Goal: Task Accomplishment & Management: Complete application form

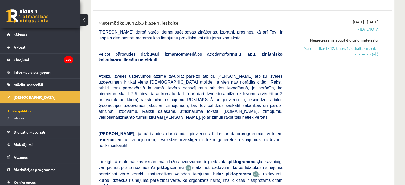
scroll to position [152, 0]
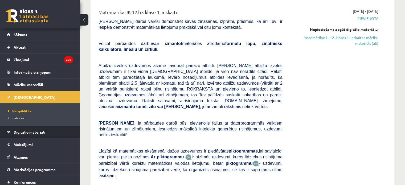
click at [59, 132] on link "Digitālie materiāli" at bounding box center [40, 132] width 66 height 12
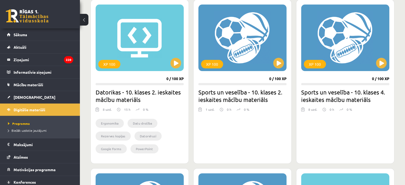
scroll to position [15, 0]
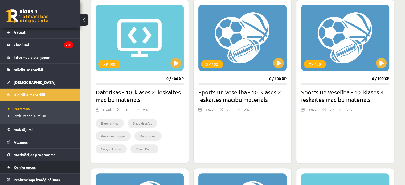
click at [13, 164] on link "Konferences" at bounding box center [40, 167] width 66 height 12
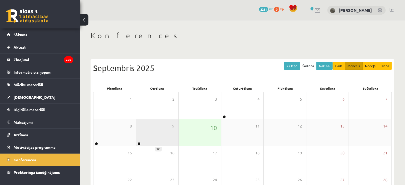
click at [142, 135] on div "9" at bounding box center [157, 132] width 42 height 27
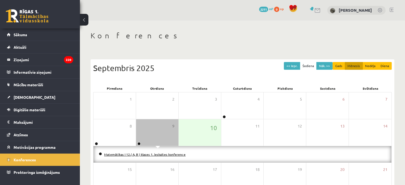
click at [132, 154] on link "Matemātikas I 12.( A, B ) klases 1. ieskaites konference" at bounding box center [145, 154] width 82 height 4
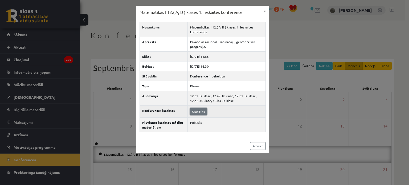
click at [199, 111] on link "Skatīties" at bounding box center [198, 111] width 17 height 7
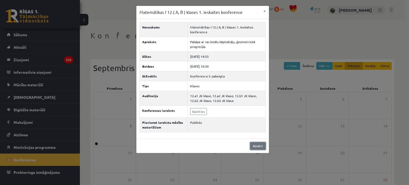
click at [258, 146] on link "Aizvērt" at bounding box center [258, 146] width 16 height 8
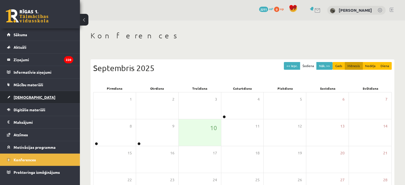
click at [32, 100] on link "[DEMOGRAPHIC_DATA]" at bounding box center [40, 97] width 66 height 12
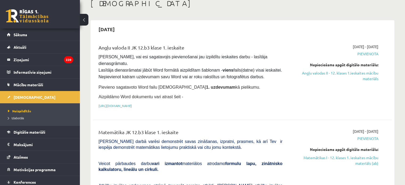
scroll to position [75, 0]
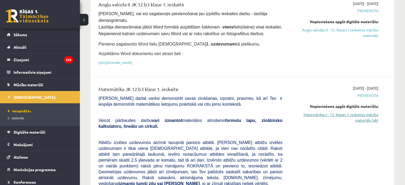
click at [328, 112] on link "Matemātikas I - 12. klases 1. ieskaites mācību materiāls (ab)" at bounding box center [335, 117] width 88 height 11
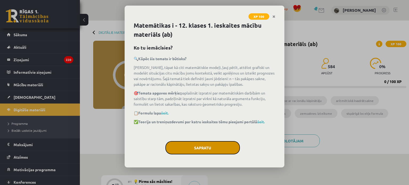
click at [187, 148] on button "Sapratu" at bounding box center [202, 147] width 75 height 13
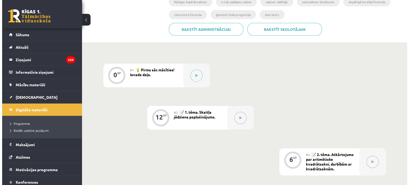
scroll to position [109, 0]
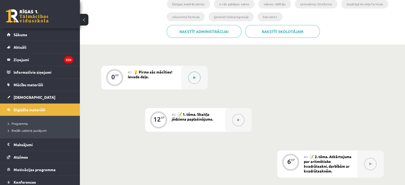
click at [197, 78] on button at bounding box center [194, 78] width 12 height 12
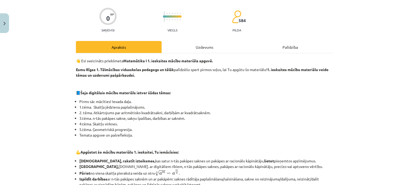
scroll to position [39, 0]
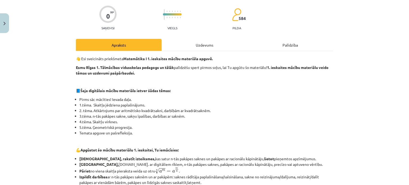
click at [192, 41] on div "Uzdevums" at bounding box center [205, 45] width 86 height 12
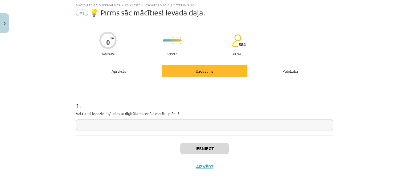
click at [118, 125] on input "text" at bounding box center [204, 125] width 257 height 11
click at [167, 84] on div "1 . Vai tu esi iepazinies/-usies ar digitāla materiāla macību plānu? **" at bounding box center [204, 106] width 257 height 58
click at [142, 125] on input "**" at bounding box center [204, 125] width 257 height 11
type input "**"
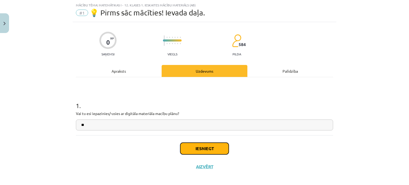
click at [204, 150] on button "Iesniegt" at bounding box center [204, 149] width 48 height 12
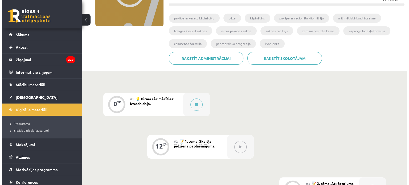
scroll to position [81, 0]
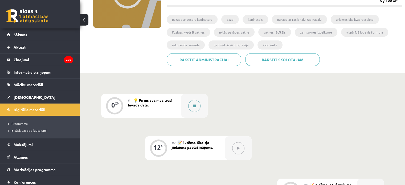
click at [194, 105] on icon at bounding box center [194, 105] width 3 height 3
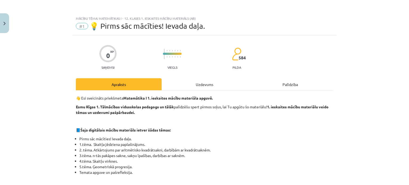
click at [204, 84] on div "Uzdevums" at bounding box center [205, 84] width 86 height 12
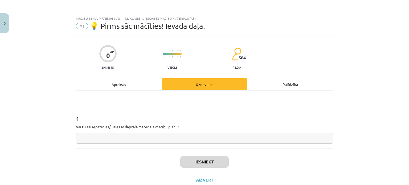
scroll to position [13, 0]
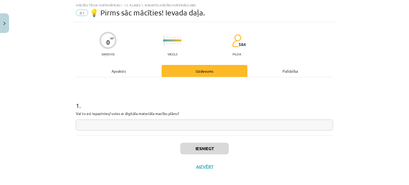
click at [125, 124] on input "text" at bounding box center [204, 125] width 257 height 11
type input "**"
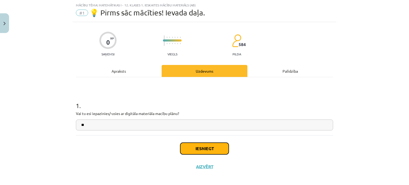
click at [201, 145] on button "Iesniegt" at bounding box center [204, 149] width 48 height 12
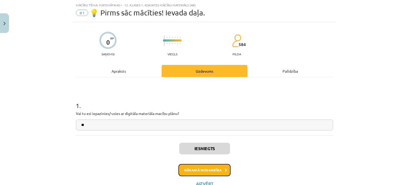
click at [213, 172] on button "Nākamā nodarbība" at bounding box center [204, 170] width 52 height 12
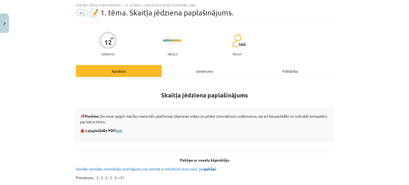
click at [119, 130] on link "šeit." at bounding box center [118, 130] width 7 height 5
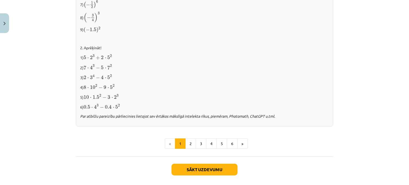
scroll to position [571, 0]
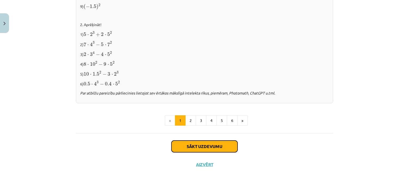
click at [200, 141] on button "Sākt uzdevumu" at bounding box center [205, 147] width 66 height 12
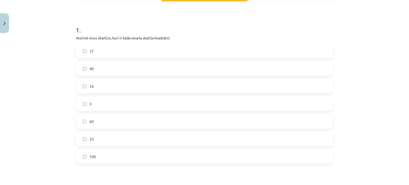
scroll to position [88, 0]
click at [85, 67] on label "49" at bounding box center [204, 69] width 256 height 13
click at [73, 84] on div "12 XP Saņemsi Viegls 584 pilda Apraksts Uzdevums Palīdzība 1 . Atzīmē visus ska…" at bounding box center [205, 179] width 264 height 462
click at [84, 87] on label "16" at bounding box center [204, 87] width 256 height 13
click at [73, 91] on div "12 XP Saņemsi Viegls 584 pilda Apraksts Uzdevums Palīdzība 1 . Atzīmē visus ska…" at bounding box center [205, 179] width 264 height 462
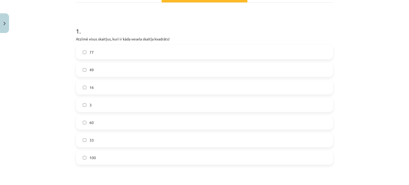
click at [68, 127] on div "Mācību tēma: Matemātikas i - 12. klases 1. ieskaites mācību materiāls (ab) #2 📝…" at bounding box center [204, 92] width 409 height 185
click at [73, 135] on div "12 XP Saņemsi Viegls 584 pilda Apraksts Uzdevums Palīdzība 1 . Atzīmē visus ska…" at bounding box center [205, 179] width 264 height 462
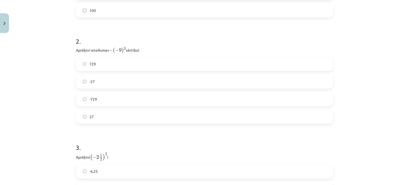
scroll to position [231, 0]
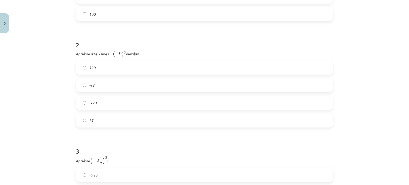
click at [91, 120] on span "27" at bounding box center [91, 121] width 4 height 6
click at [55, 134] on div "Mācību tēma: Matemātikas i - 12. klases 1. ieskaites mācību materiāls (ab) #2 📝…" at bounding box center [204, 92] width 409 height 185
click at [89, 70] on span "729" at bounding box center [92, 68] width 6 height 6
click at [42, 107] on div "Mācību tēma: Matemātikas i - 12. klases 1. ieskaites mācību materiāls (ab) #2 📝…" at bounding box center [204, 92] width 409 height 185
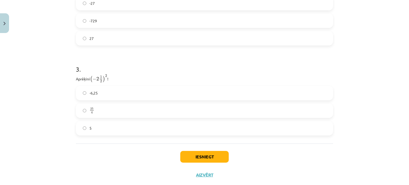
scroll to position [325, 0]
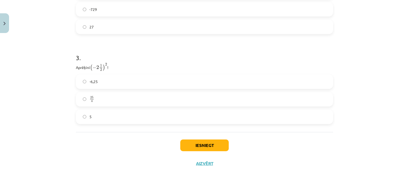
click at [86, 100] on label "25 4 25 4" at bounding box center [204, 99] width 256 height 13
click at [219, 148] on button "Iesniegt" at bounding box center [204, 146] width 48 height 12
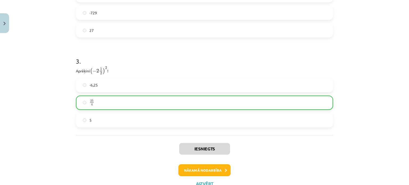
scroll to position [325, 0]
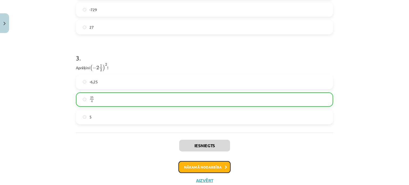
click at [210, 163] on button "Nākamā nodarbība" at bounding box center [204, 167] width 52 height 12
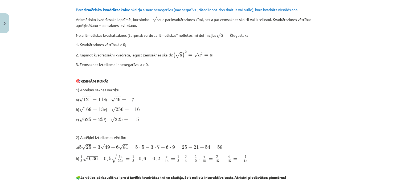
scroll to position [13, 0]
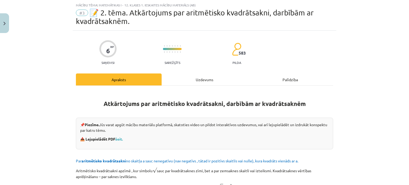
click at [203, 80] on div "Uzdevums" at bounding box center [205, 80] width 86 height 12
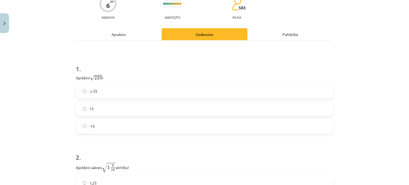
scroll to position [58, 0]
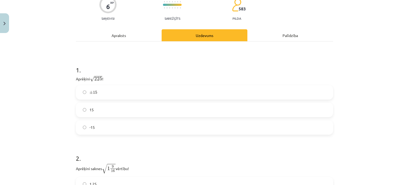
click at [91, 107] on span "15" at bounding box center [91, 110] width 4 height 6
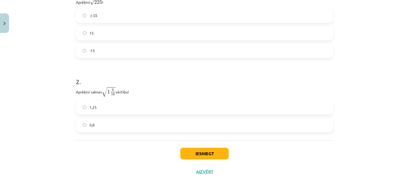
scroll to position [136, 0]
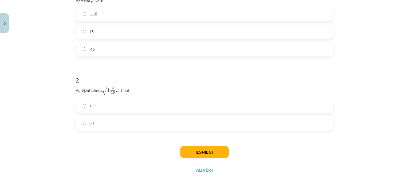
click at [100, 122] on label "0,8" at bounding box center [204, 123] width 256 height 13
click at [215, 153] on button "Iesniegt" at bounding box center [204, 152] width 48 height 12
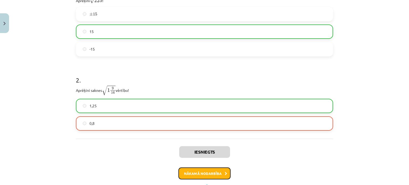
click at [202, 173] on button "Nākamā nodarbība" at bounding box center [204, 174] width 52 height 12
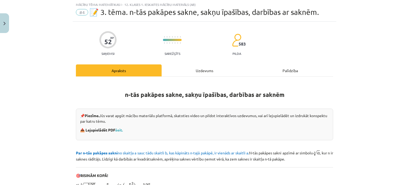
scroll to position [13, 0]
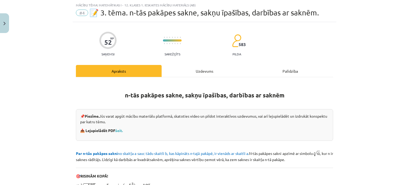
click at [203, 73] on div "Uzdevums" at bounding box center [205, 71] width 86 height 12
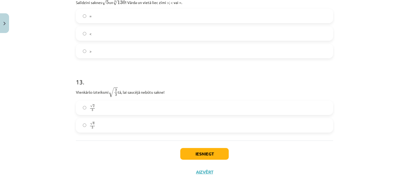
scroll to position [1188, 0]
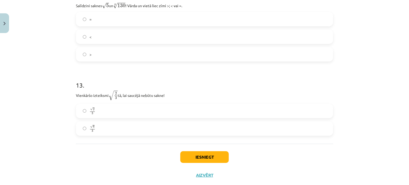
click at [102, 132] on label "√ 6 3 6 3" at bounding box center [204, 128] width 256 height 13
click at [201, 91] on p "Vienkāršo izteiksmi √ 2 3 2 3 tā, lai saucējā nebūtu sakne!" at bounding box center [204, 95] width 257 height 10
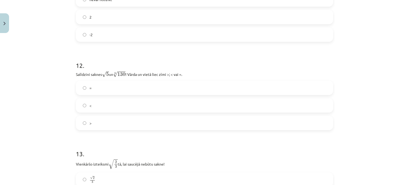
scroll to position [1124, 0]
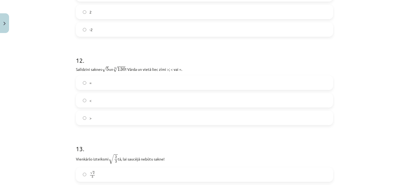
click at [131, 123] on label ">" at bounding box center [204, 117] width 256 height 13
click at [203, 60] on h1 "12 ." at bounding box center [204, 55] width 257 height 17
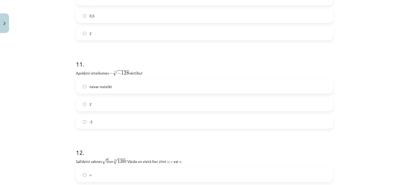
scroll to position [1020, 0]
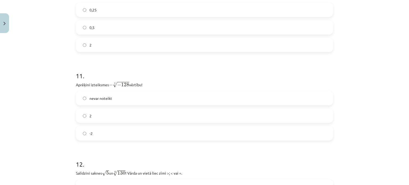
click at [124, 115] on label "2" at bounding box center [204, 115] width 256 height 13
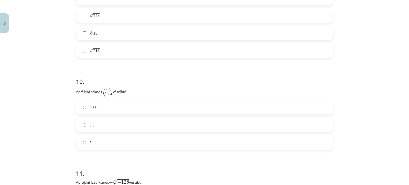
scroll to position [928, 0]
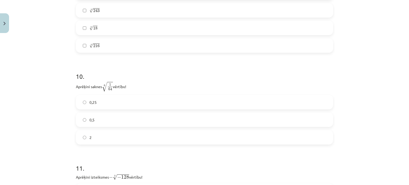
click at [114, 119] on label "0,5" at bounding box center [204, 119] width 256 height 13
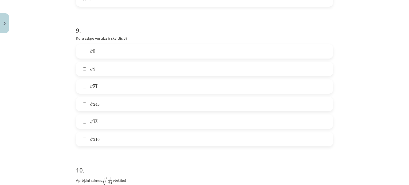
scroll to position [839, 0]
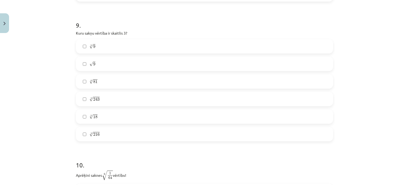
click at [97, 67] on label "√ 9 9" at bounding box center [204, 63] width 256 height 13
click at [93, 83] on span "81" at bounding box center [95, 81] width 4 height 3
click at [97, 99] on span "243" at bounding box center [96, 99] width 6 height 3
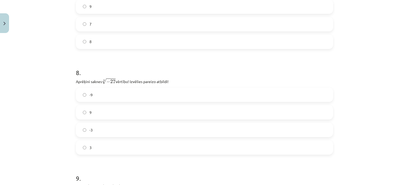
scroll to position [683, 0]
click at [79, 132] on label "-3" at bounding box center [204, 133] width 256 height 13
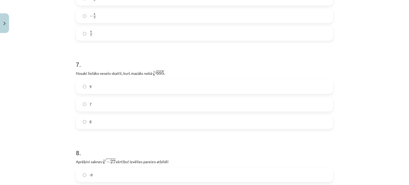
scroll to position [601, 0]
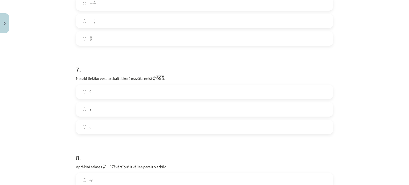
click at [93, 112] on label "7" at bounding box center [204, 109] width 256 height 13
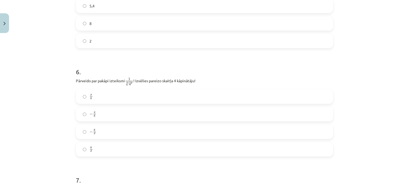
scroll to position [488, 0]
click at [105, 115] on label "− x 8 − x 8" at bounding box center [204, 115] width 256 height 13
click at [224, 65] on h1 "6 ." at bounding box center [204, 68] width 257 height 17
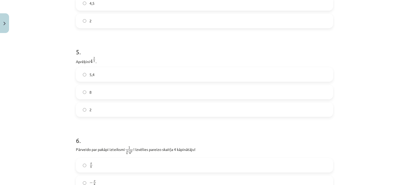
scroll to position [420, 0]
click at [99, 92] on label "8" at bounding box center [204, 93] width 256 height 13
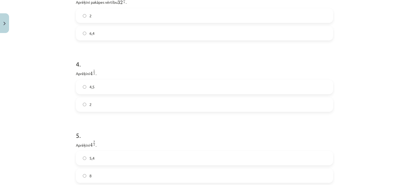
scroll to position [334, 0]
click at [101, 115] on label "2" at bounding box center [204, 107] width 256 height 13
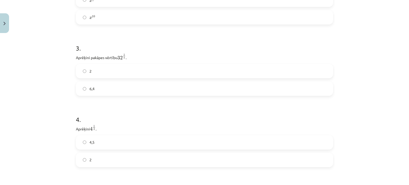
scroll to position [279, 0]
click at [91, 75] on label "2" at bounding box center [204, 74] width 256 height 13
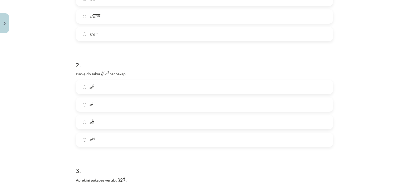
scroll to position [158, 0]
click at [89, 91] on span "x" at bounding box center [90, 90] width 2 height 2
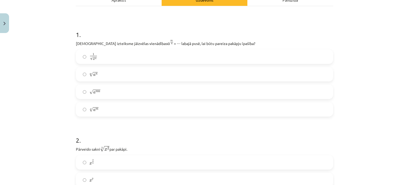
scroll to position [76, 0]
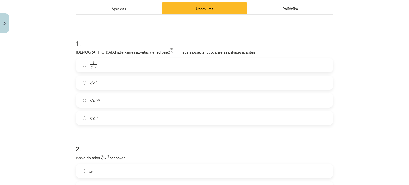
click at [91, 84] on span "√" at bounding box center [91, 83] width 4 height 5
click at [104, 117] on label "n √ a m a m n" at bounding box center [204, 117] width 256 height 13
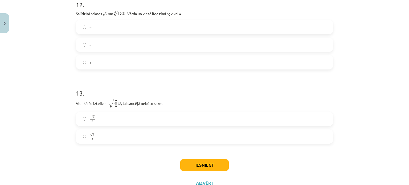
scroll to position [1201, 0]
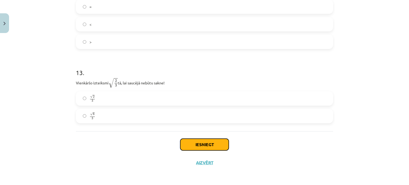
click at [204, 144] on button "Iesniegt" at bounding box center [204, 145] width 48 height 12
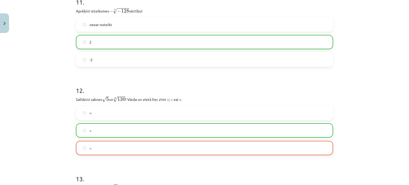
scroll to position [1208, 0]
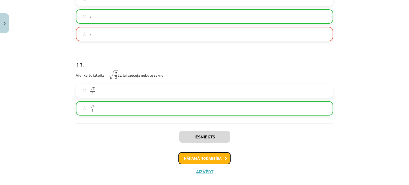
click at [200, 160] on button "Nākamā nodarbība" at bounding box center [204, 158] width 52 height 12
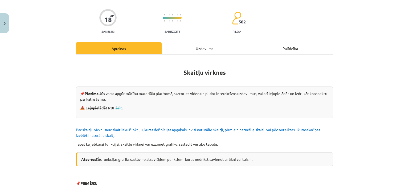
scroll to position [13, 0]
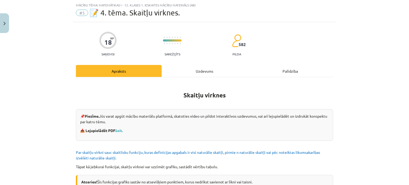
click at [181, 69] on div "Uzdevums" at bounding box center [205, 71] width 86 height 12
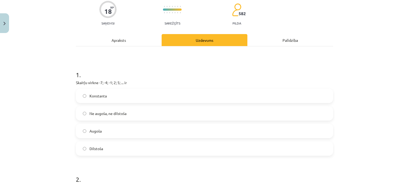
scroll to position [51, 0]
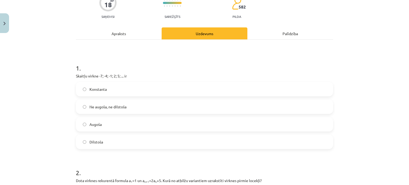
click at [89, 126] on span "Augoša" at bounding box center [95, 125] width 12 height 6
click at [63, 128] on div "Mācību tēma: Matemātikas i - 12. klases 1. ieskaites mācību materiāls (ab) #5 📝…" at bounding box center [204, 92] width 409 height 185
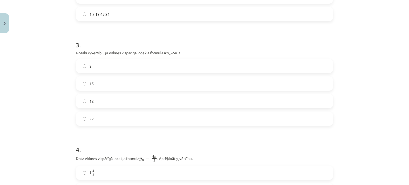
scroll to position [282, 0]
click at [89, 101] on span "12" at bounding box center [91, 103] width 4 height 6
click at [89, 68] on span "2" at bounding box center [90, 67] width 2 height 6
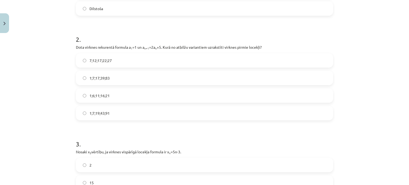
scroll to position [181, 0]
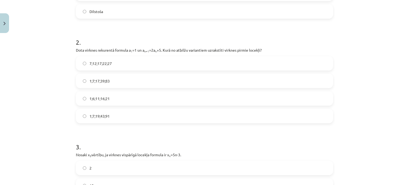
click at [99, 117] on span "1;7;19;43;91" at bounding box center [99, 116] width 20 height 6
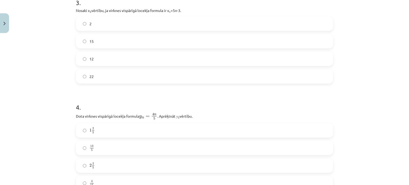
scroll to position [324, 0]
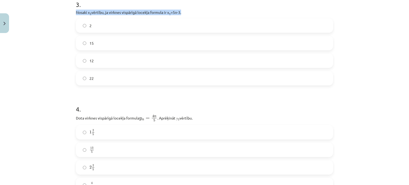
drag, startPoint x: 74, startPoint y: 11, endPoint x: 183, endPoint y: 11, distance: 109.2
click at [183, 11] on div "18 XP Saņemsi Sarežģīts 582 pilda Apraksts Uzdevums Palīdzība 1 . Skaitļu virkn…" at bounding box center [205, 81] width 264 height 739
click at [148, 11] on p "Nosaki x 3 vērtību, ja virknes vispārīgā locekļa formula ir x n =5n-3." at bounding box center [204, 13] width 257 height 6
drag, startPoint x: 74, startPoint y: 11, endPoint x: 102, endPoint y: 79, distance: 73.6
click at [102, 79] on div "18 XP Saņemsi Sarežģīts 582 pilda Apraksts Uzdevums Palīdzība 1 . Skaitļu virkn…" at bounding box center [205, 81] width 264 height 739
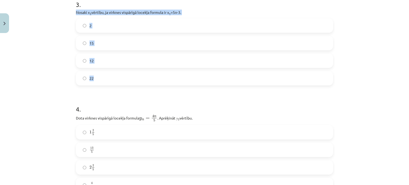
copy div "Nosaki x 3 vērtību, ja virknes vispārīgā locekļa formula ir x n =5n-3. 2 15 12 …"
click at [47, 60] on div "Mācību tēma: Matemātikas i - 12. klases 1. ieskaites mācību materiāls (ab) #5 📝…" at bounding box center [204, 92] width 409 height 185
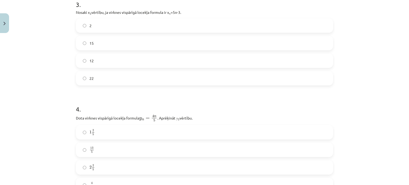
click at [93, 59] on label "12" at bounding box center [204, 60] width 256 height 13
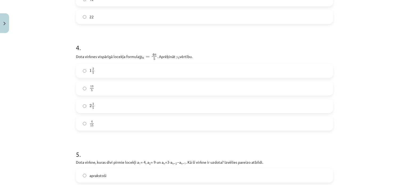
scroll to position [391, 0]
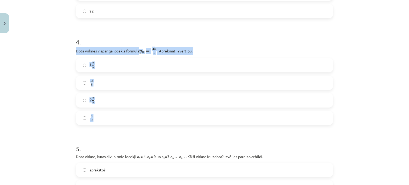
drag, startPoint x: 74, startPoint y: 50, endPoint x: 100, endPoint y: 116, distance: 71.4
click at [100, 116] on div "4 . Dota virknes vispārīgā locekļa formula y n = 4 n 5 y n = 4 n 5 . Aprēķināt …" at bounding box center [204, 77] width 257 height 96
click at [92, 97] on span "2" at bounding box center [93, 98] width 2 height 2
drag, startPoint x: 72, startPoint y: 47, endPoint x: 114, endPoint y: 122, distance: 85.6
click at [114, 122] on div "18 XP Saņemsi Sarežģīts 582 pilda Apraksts Uzdevums Palīdzība 1 . Skaitļu virkn…" at bounding box center [205, 13] width 264 height 739
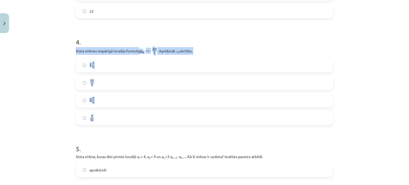
copy div "Dota virknes vispārīgā locekļa formula y n = 4 n 5 y n = 4 n 5 . Aprēķināt 𝑦 3 …"
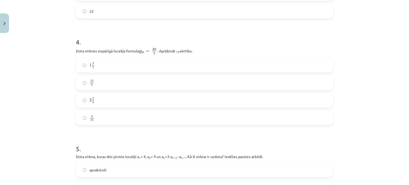
drag, startPoint x: 54, startPoint y: 118, endPoint x: 344, endPoint y: 12, distance: 309.4
click at [344, 12] on div "Mācību tēma: Matemātikas i - 12. klases 1. ieskaites mācību materiāls (ab) #5 📝…" at bounding box center [204, 92] width 409 height 185
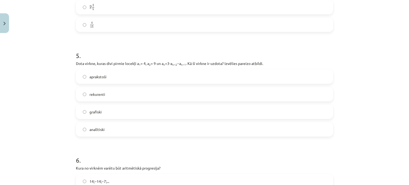
scroll to position [485, 0]
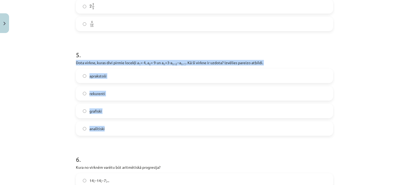
drag, startPoint x: 74, startPoint y: 61, endPoint x: 116, endPoint y: 127, distance: 78.2
copy div "Dota virkne, kuras divi pirmie locekļi a 1 = 4, a 2 = 9 un a n =3⋅a n−2 −a n−1 …"
click at [104, 90] on label "rekurenti" at bounding box center [204, 93] width 256 height 13
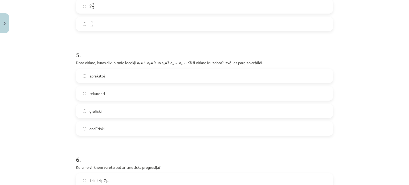
click at [61, 95] on div "Mācību tēma: Matemātikas i - 12. klases 1. ieskaites mācību materiāls (ab) #5 📝…" at bounding box center [204, 92] width 409 height 185
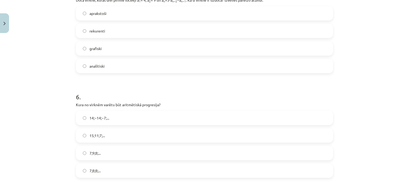
scroll to position [602, 0]
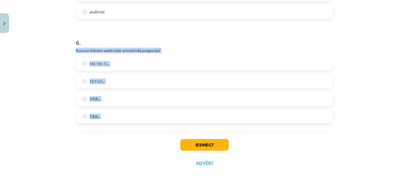
drag, startPoint x: 72, startPoint y: 49, endPoint x: 113, endPoint y: 125, distance: 86.0
copy div "Kura no virknēm varētu būt aritmētiskā progresija? 14;−14;−7;... 15;11;7;... 7;…"
click at [106, 83] on label "15;11;7;..." at bounding box center [204, 81] width 256 height 13
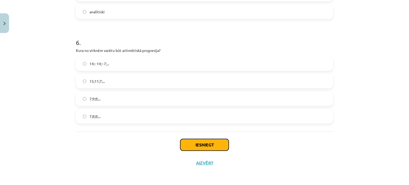
click at [202, 145] on button "Iesniegt" at bounding box center [204, 145] width 48 height 12
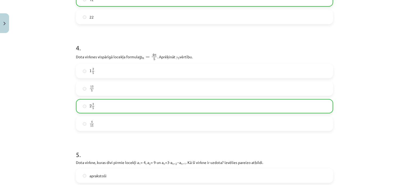
scroll to position [619, 0]
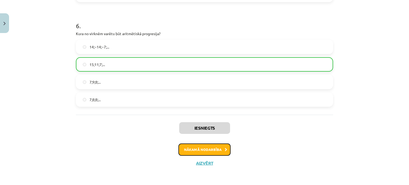
click at [192, 149] on button "Nākamā nodarbība" at bounding box center [204, 150] width 52 height 12
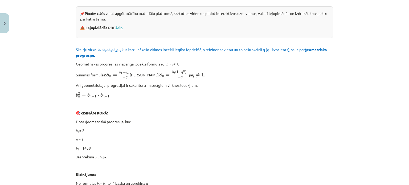
scroll to position [13, 0]
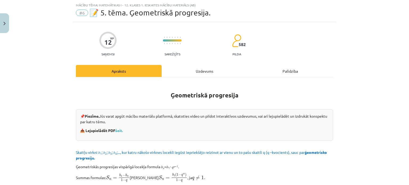
click at [198, 72] on div "Uzdevums" at bounding box center [205, 71] width 86 height 12
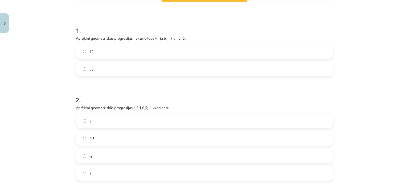
scroll to position [90, 0]
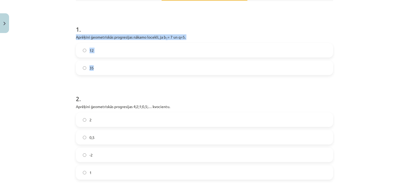
drag, startPoint x: 73, startPoint y: 37, endPoint x: 101, endPoint y: 74, distance: 46.7
click at [101, 74] on div "12 XP Saņemsi Sarežģīts 582 pilda Apraksts Uzdevums Palīdzība 1 . Aprēķini ģeom…" at bounding box center [205, 139] width 264 height 387
copy div "Aprēķini ģeometriskās progresijas nākamo locekli, ja b 1 = 7 un q=5. 12 35"
click at [91, 59] on div "12 35" at bounding box center [204, 59] width 257 height 32
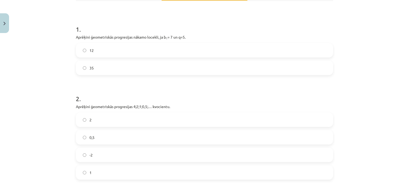
click at [87, 63] on label "35" at bounding box center [204, 67] width 256 height 13
drag, startPoint x: 74, startPoint y: 105, endPoint x: 103, endPoint y: 173, distance: 73.6
click at [103, 173] on div "2 . Aprēķini ģeometriskās progresijas 4;2;1;0,5;… kvocientu. 2 0,5 -2 1" at bounding box center [204, 133] width 257 height 94
click at [99, 107] on p "Aprēķini ģeometriskās progresijas 4;2;1;0,5;… kvocientu." at bounding box center [204, 107] width 257 height 6
drag, startPoint x: 72, startPoint y: 103, endPoint x: 109, endPoint y: 168, distance: 74.8
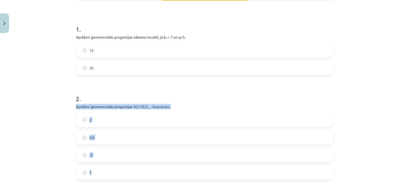
click at [109, 168] on div "12 XP Saņemsi Sarežģīts 582 pilda Apraksts Uzdevums Palīdzība 1 . Aprēķini ģeom…" at bounding box center [205, 139] width 264 height 387
copy div "Aprēķini ģeometriskās progresijas 4;2;1;0,5;… kvocientu. 2 0,5 -2 1"
click at [83, 132] on label "0,5" at bounding box center [204, 137] width 256 height 13
click at [61, 131] on div "Mācību tēma: Matemātikas i - 12. klases 1. ieskaites mācību materiāls (ab) #6 📝…" at bounding box center [204, 92] width 409 height 185
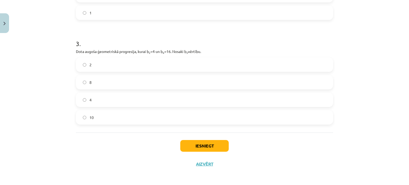
scroll to position [251, 0]
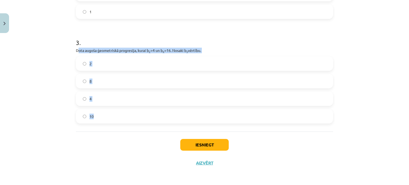
drag, startPoint x: 75, startPoint y: 49, endPoint x: 100, endPoint y: 124, distance: 79.2
drag, startPoint x: 70, startPoint y: 47, endPoint x: 113, endPoint y: 133, distance: 96.4
copy div "Dota augoša ģeometriskā progresija, kurai b 2 =4 un b 4 =16. Nosaki b 3 vērtību…"
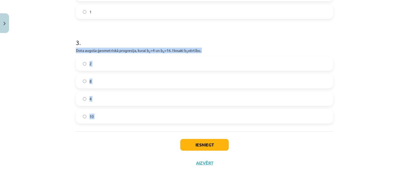
click at [101, 86] on label "8" at bounding box center [204, 81] width 256 height 13
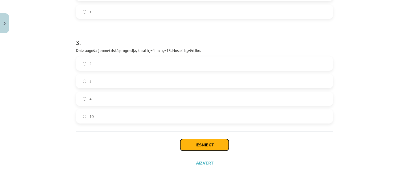
click at [201, 141] on button "Iesniegt" at bounding box center [204, 145] width 48 height 12
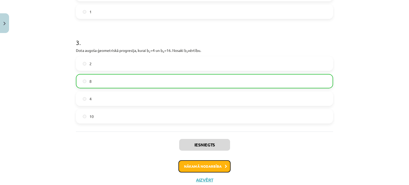
click at [201, 163] on button "Nākamā nodarbība" at bounding box center [204, 166] width 52 height 12
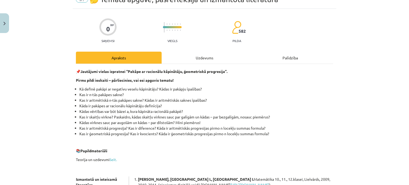
scroll to position [13, 0]
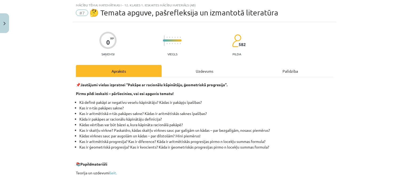
click at [185, 67] on div "Uzdevums" at bounding box center [205, 71] width 86 height 12
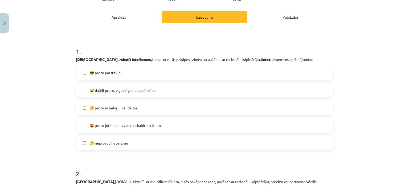
scroll to position [68, 0]
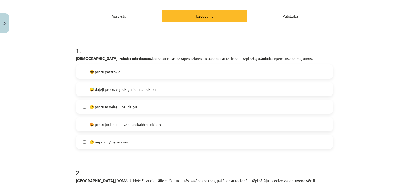
click at [116, 71] on span "😎 protu patstāvīgi" at bounding box center [105, 72] width 32 height 6
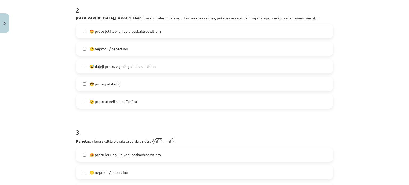
scroll to position [241, 0]
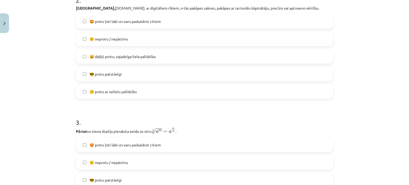
click at [93, 78] on label "😎 protu patstāvīgi" at bounding box center [204, 73] width 256 height 13
click at [118, 179] on span "😎 protu patstāvīgi" at bounding box center [105, 180] width 32 height 6
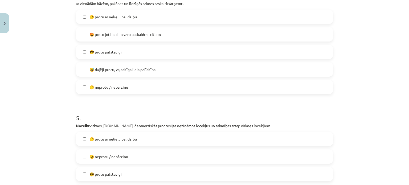
scroll to position [499, 0]
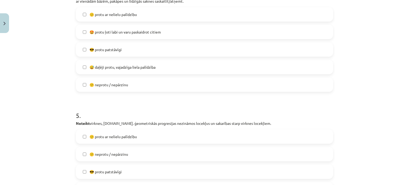
click at [140, 48] on label "😎 protu patstāvīgi" at bounding box center [204, 49] width 256 height 13
click at [111, 170] on span "😎 protu patstāvīgi" at bounding box center [105, 172] width 32 height 6
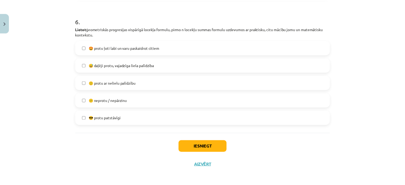
scroll to position [718, 0]
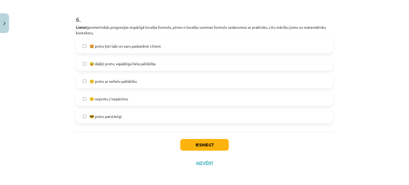
click at [112, 121] on label "😎 protu patstāvīgi" at bounding box center [204, 116] width 256 height 13
click at [192, 149] on button "Iesniegt" at bounding box center [204, 145] width 48 height 12
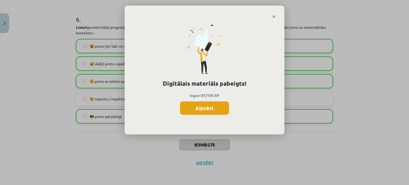
click at [207, 112] on button "Aizvērt" at bounding box center [204, 107] width 49 height 13
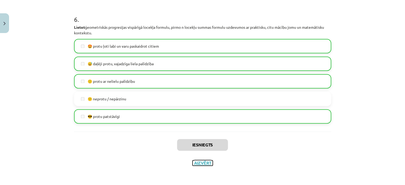
click at [197, 162] on button "Aizvērt" at bounding box center [203, 162] width 20 height 5
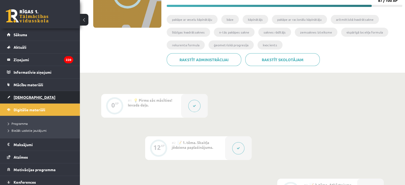
click at [39, 97] on link "[DEMOGRAPHIC_DATA]" at bounding box center [40, 97] width 66 height 12
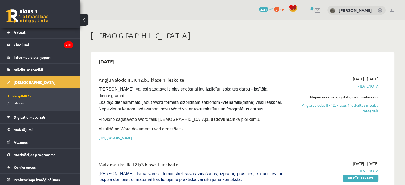
scroll to position [15, 0]
click at [199, 105] on pre "Pārliecinies, vai esi sagatavojis pievienošanai jau izpildītu ieskaites darbu -…" at bounding box center [191, 99] width 184 height 27
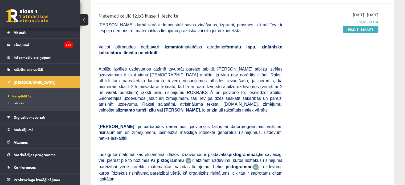
scroll to position [149, 0]
click at [362, 26] on link "Pildīt ieskaiti" at bounding box center [361, 29] width 36 height 7
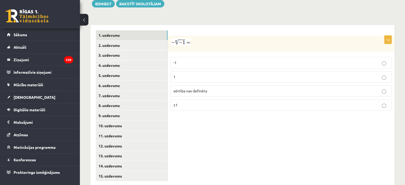
scroll to position [212, 0]
click at [192, 88] on span "vērtība nav definēta" at bounding box center [190, 90] width 34 height 5
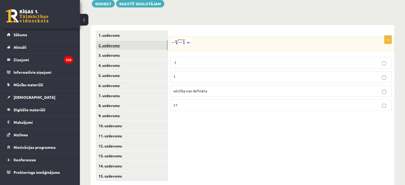
click at [138, 40] on link "2. uzdevums" at bounding box center [132, 45] width 72 height 10
click at [183, 75] on p "x 5 7 x 5 7" at bounding box center [280, 78] width 215 height 7
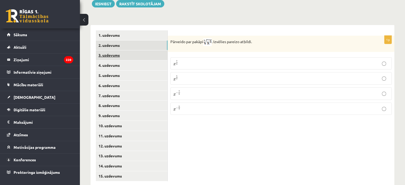
click at [106, 50] on link "3. uzdevums" at bounding box center [132, 55] width 72 height 10
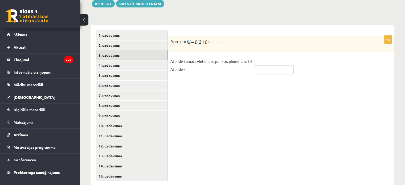
click at [259, 65] on input "text" at bounding box center [274, 69] width 40 height 9
type input "****"
click at [134, 60] on link "4. uzdevums" at bounding box center [132, 65] width 72 height 10
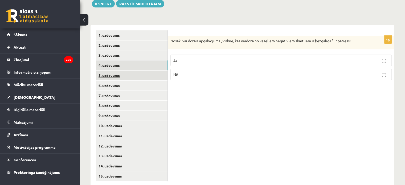
click at [153, 71] on link "5. uzdevums" at bounding box center [132, 76] width 72 height 10
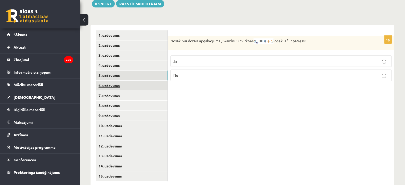
click at [138, 81] on link "6. uzdevums" at bounding box center [132, 86] width 72 height 10
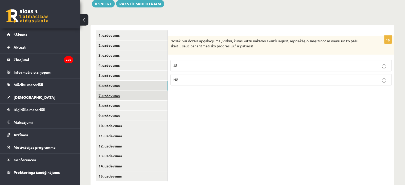
click at [146, 91] on link "7. uzdevums" at bounding box center [132, 96] width 72 height 10
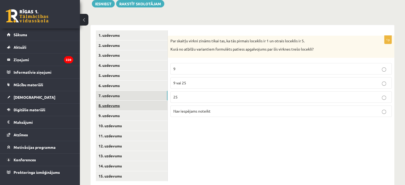
click at [133, 101] on link "8. uzdevums" at bounding box center [132, 106] width 72 height 10
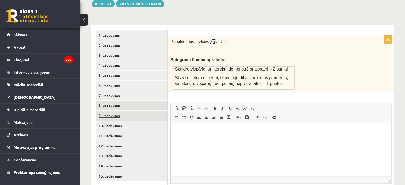
scroll to position [0, 0]
click at [137, 111] on link "9. uzdevums" at bounding box center [132, 116] width 72 height 10
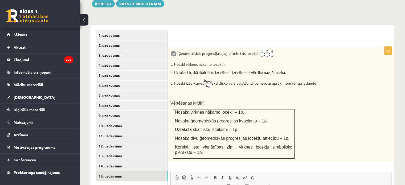
click at [138, 171] on link "15. uzdevums" at bounding box center [132, 176] width 72 height 10
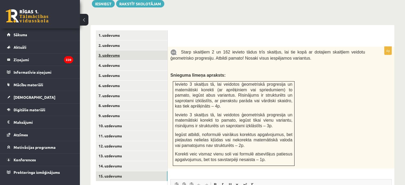
click at [142, 50] on link "3. uzdevums" at bounding box center [132, 55] width 72 height 10
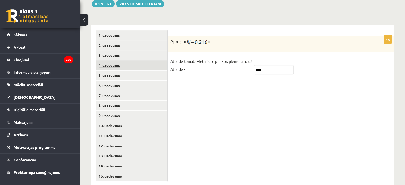
click at [146, 60] on link "4. uzdevums" at bounding box center [132, 65] width 72 height 10
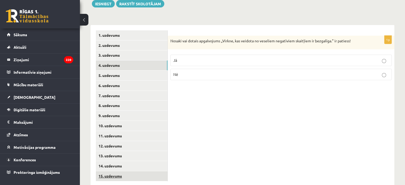
click at [130, 171] on link "15. uzdevums" at bounding box center [132, 176] width 72 height 10
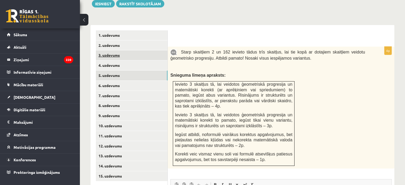
click at [125, 50] on link "3. uzdevums" at bounding box center [132, 55] width 72 height 10
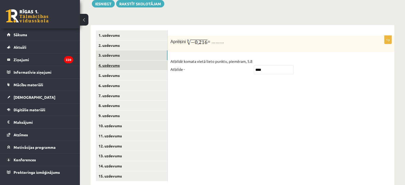
click at [128, 60] on link "4. uzdevums" at bounding box center [132, 65] width 72 height 10
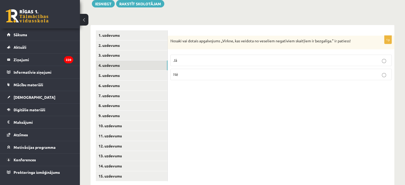
click at [180, 58] on p "Jā" at bounding box center [280, 61] width 215 height 6
click at [108, 71] on link "5. uzdevums" at bounding box center [132, 76] width 72 height 10
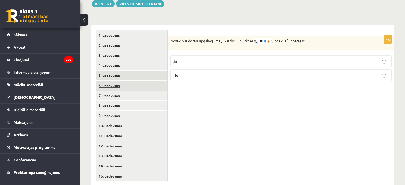
click at [115, 81] on link "6. uzdevums" at bounding box center [132, 86] width 72 height 10
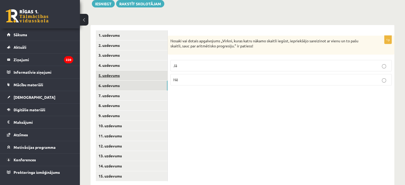
click at [115, 71] on link "5. uzdevums" at bounding box center [132, 76] width 72 height 10
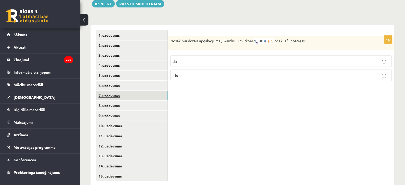
click at [128, 91] on link "7. uzdevums" at bounding box center [132, 96] width 72 height 10
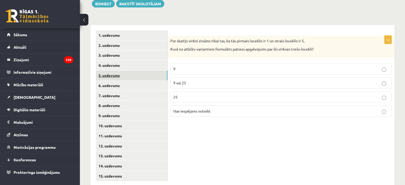
click at [122, 71] on link "5. uzdevums" at bounding box center [132, 76] width 72 height 10
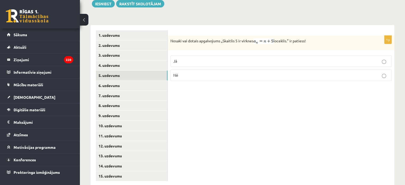
click at [198, 58] on p "Jā" at bounding box center [280, 61] width 215 height 6
click at [193, 72] on p "Nē" at bounding box center [280, 75] width 215 height 6
click at [145, 81] on link "6. uzdevums" at bounding box center [132, 86] width 72 height 10
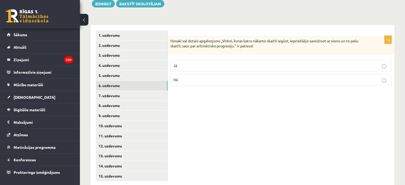
click at [179, 77] on p "Nē" at bounding box center [280, 80] width 215 height 6
click at [124, 91] on link "7. uzdevums" at bounding box center [132, 96] width 72 height 10
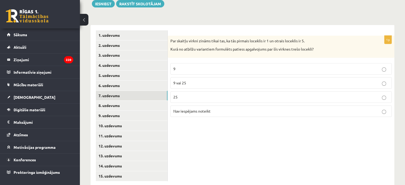
click at [177, 109] on span "Nav iespējams noteikt" at bounding box center [191, 111] width 37 height 5
click at [149, 101] on link "8. uzdevums" at bounding box center [132, 106] width 72 height 10
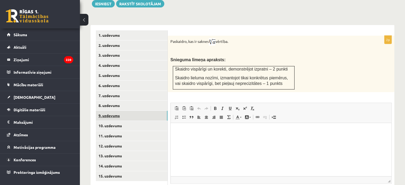
click at [143, 111] on link "9. uzdevums" at bounding box center [132, 116] width 72 height 10
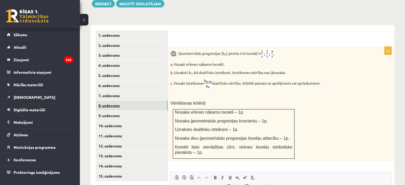
click at [141, 101] on link "8. uzdevums" at bounding box center [132, 106] width 72 height 10
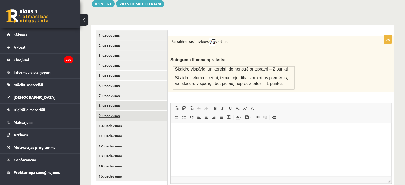
click at [148, 111] on link "9. uzdevums" at bounding box center [132, 116] width 72 height 10
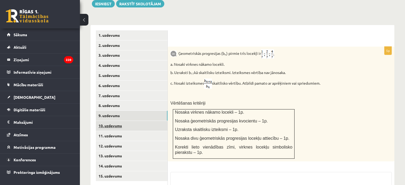
click at [131, 121] on link "10. uzdevums" at bounding box center [132, 126] width 72 height 10
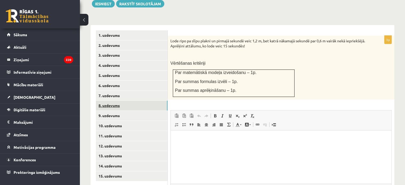
click at [131, 101] on link "8. uzdevums" at bounding box center [132, 106] width 72 height 10
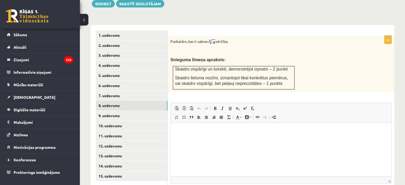
click at [215, 38] on img at bounding box center [212, 41] width 7 height 7
click at [213, 38] on img at bounding box center [212, 41] width 7 height 7
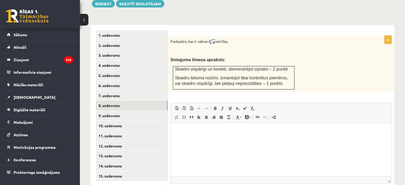
click at [213, 38] on img at bounding box center [212, 41] width 7 height 7
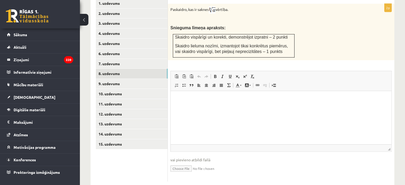
click at [184, 163] on input "file" at bounding box center [280, 168] width 221 height 11
type input "**********"
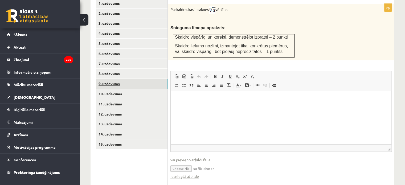
click at [117, 79] on link "9. uzdevums" at bounding box center [132, 84] width 72 height 10
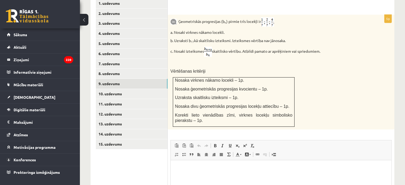
scroll to position [224, 0]
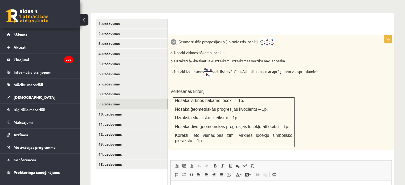
click at [173, 39] on img at bounding box center [173, 42] width 6 height 6
click at [175, 39] on img at bounding box center [173, 42] width 6 height 6
click at [25, 97] on span "[DEMOGRAPHIC_DATA]" at bounding box center [35, 97] width 42 height 5
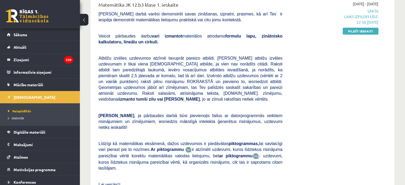
scroll to position [149, 0]
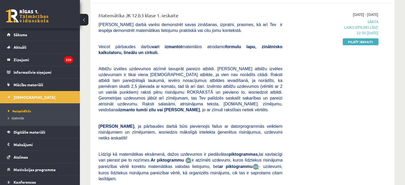
click at [358, 38] on link "Pildīt ieskaiti" at bounding box center [361, 41] width 36 height 7
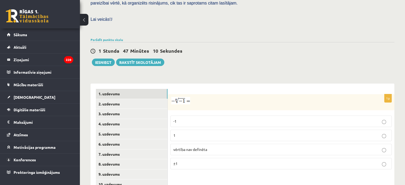
scroll to position [173, 0]
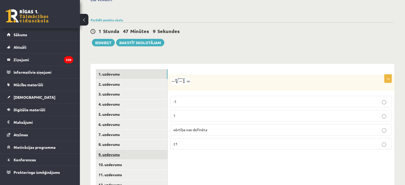
click at [140, 150] on link "9. uzdevums" at bounding box center [132, 155] width 72 height 10
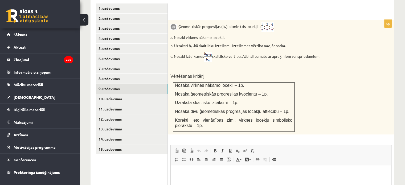
scroll to position [313, 0]
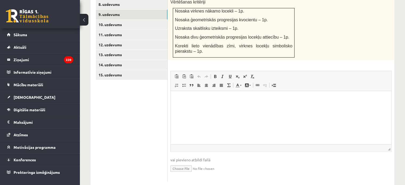
click at [176, 163] on input "file" at bounding box center [280, 168] width 221 height 11
type input "**********"
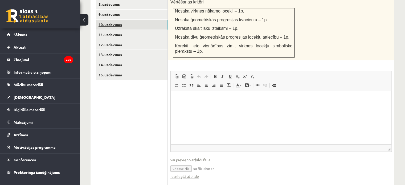
click at [134, 20] on link "10. uzdevums" at bounding box center [132, 25] width 72 height 10
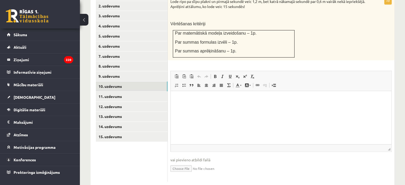
scroll to position [0, 0]
click at [142, 92] on link "11. uzdevums" at bounding box center [132, 97] width 72 height 10
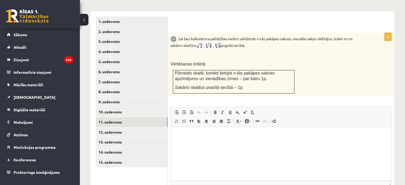
scroll to position [225, 0]
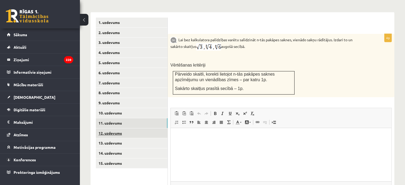
click at [148, 128] on link "12. uzdevums" at bounding box center [132, 133] width 72 height 10
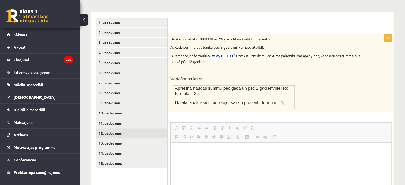
scroll to position [0, 0]
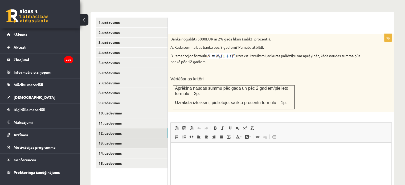
click at [143, 138] on link "13. uzdevums" at bounding box center [132, 143] width 72 height 10
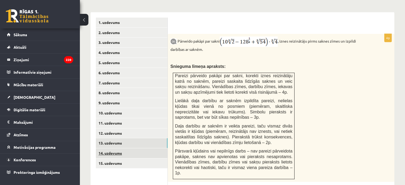
click at [144, 148] on link "14. uzdevums" at bounding box center [132, 153] width 72 height 10
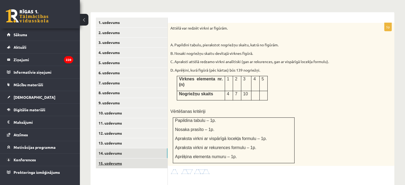
click at [144, 158] on link "15. uzdevums" at bounding box center [132, 163] width 72 height 10
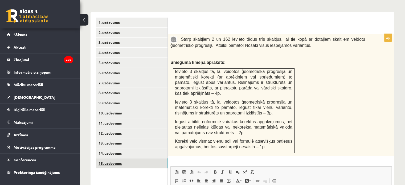
click at [138, 158] on link "15. uzdevums" at bounding box center [132, 163] width 72 height 10
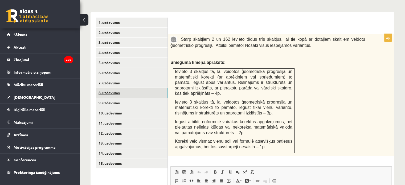
click at [126, 88] on link "8. uzdevums" at bounding box center [132, 93] width 72 height 10
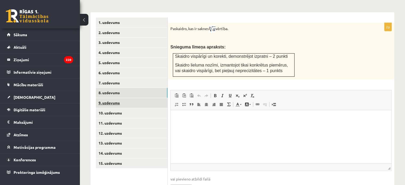
click at [137, 98] on link "9. uzdevums" at bounding box center [132, 103] width 72 height 10
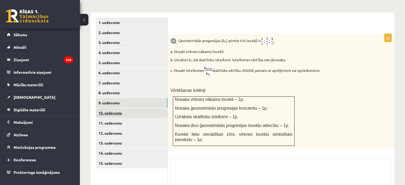
click at [137, 108] on link "10. uzdevums" at bounding box center [132, 113] width 72 height 10
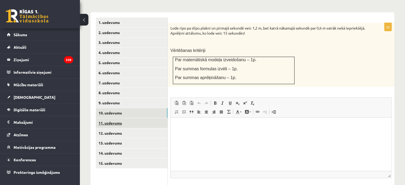
click at [152, 118] on link "11. uzdevums" at bounding box center [132, 123] width 72 height 10
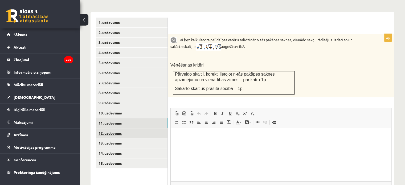
click at [150, 128] on link "12. uzdevums" at bounding box center [132, 133] width 72 height 10
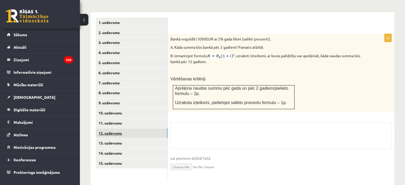
scroll to position [224, 0]
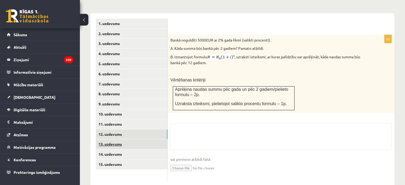
click at [145, 139] on link "13. uzdevums" at bounding box center [132, 144] width 72 height 10
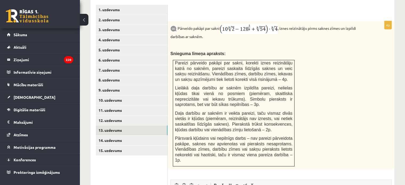
scroll to position [235, 0]
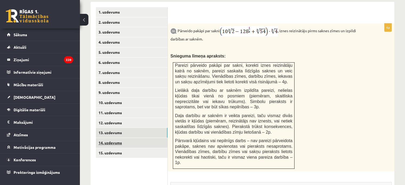
click at [140, 138] on link "14. uzdevums" at bounding box center [132, 143] width 72 height 10
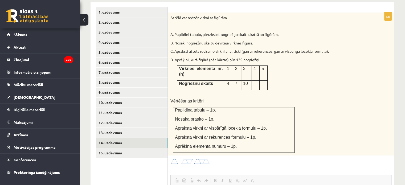
scroll to position [0, 0]
click at [182, 158] on img at bounding box center [190, 161] width 40 height 6
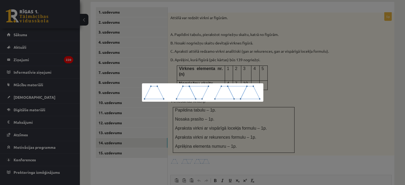
click at [328, 39] on div at bounding box center [202, 92] width 405 height 185
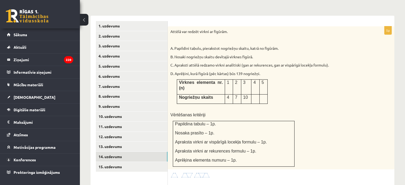
scroll to position [223, 0]
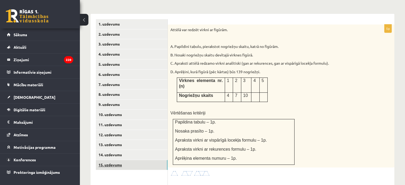
click at [137, 160] on link "15. uzdevums" at bounding box center [132, 165] width 72 height 10
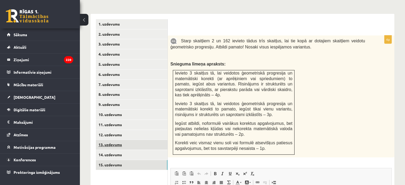
scroll to position [0, 0]
click at [138, 140] on link "13. uzdevums" at bounding box center [132, 145] width 72 height 10
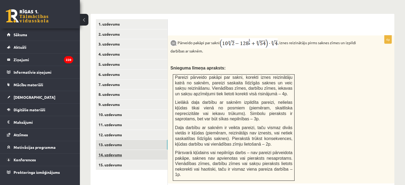
click at [143, 150] on link "14. uzdevums" at bounding box center [132, 155] width 72 height 10
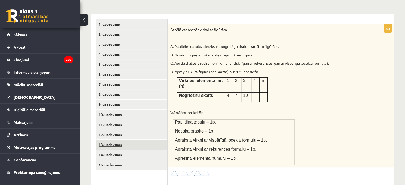
click at [145, 140] on link "13. uzdevums" at bounding box center [132, 145] width 72 height 10
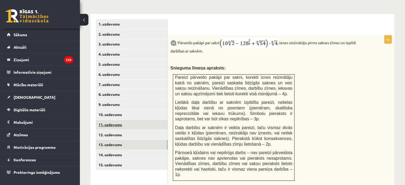
click at [119, 120] on link "11. uzdevums" at bounding box center [132, 125] width 72 height 10
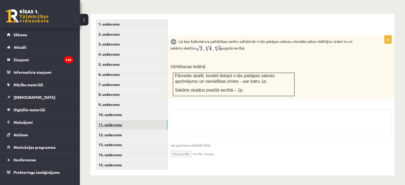
scroll to position [212, 0]
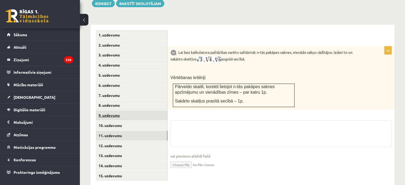
click at [131, 111] on link "9. uzdevums" at bounding box center [132, 116] width 72 height 10
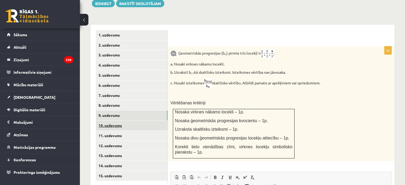
scroll to position [0, 0]
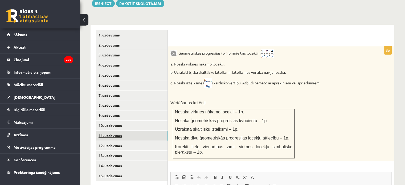
click at [129, 131] on link "11. uzdevums" at bounding box center [132, 136] width 72 height 10
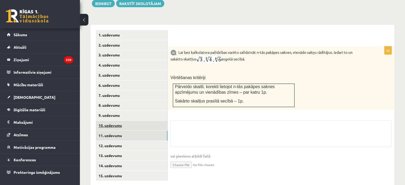
click at [128, 121] on link "10. uzdevums" at bounding box center [132, 126] width 72 height 10
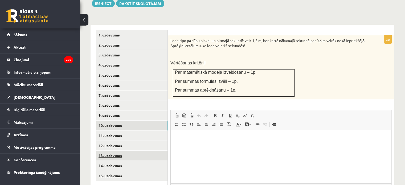
click at [123, 151] on link "13. uzdevums" at bounding box center [132, 156] width 72 height 10
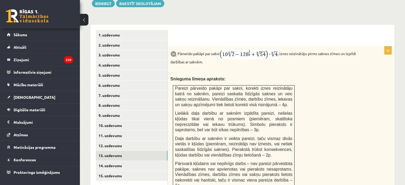
scroll to position [341, 0]
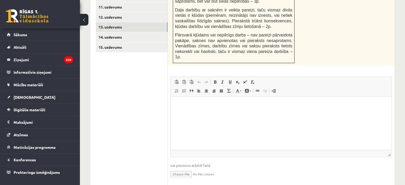
click at [179, 168] on input "file" at bounding box center [280, 173] width 221 height 11
type input "**********"
click at [136, 114] on ul "1. uzdevums 2. uzdevums 3. uzdevums 4. uzdevums 5. uzdevums 6. uzdevums 7. uzde…" at bounding box center [132, 46] width 72 height 291
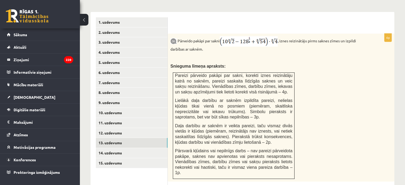
scroll to position [230, 0]
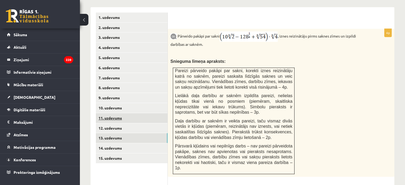
click at [145, 113] on link "11. uzdevums" at bounding box center [132, 118] width 72 height 10
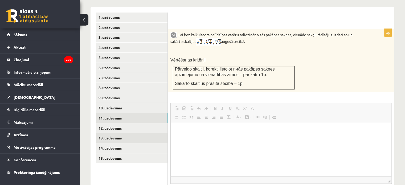
scroll to position [0, 0]
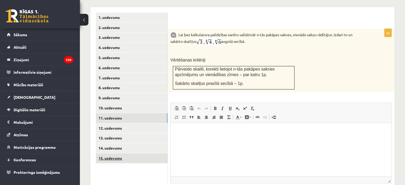
click at [112, 153] on link "15. uzdevums" at bounding box center [132, 158] width 72 height 10
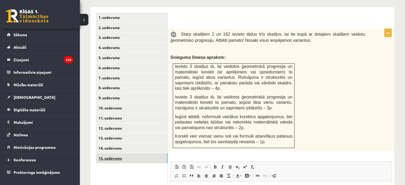
click at [119, 153] on link "15. uzdevums" at bounding box center [132, 158] width 72 height 10
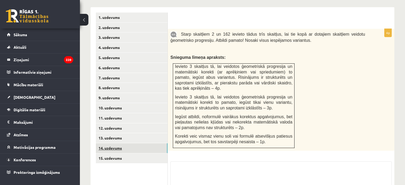
click at [118, 143] on link "14. uzdevums" at bounding box center [132, 148] width 72 height 10
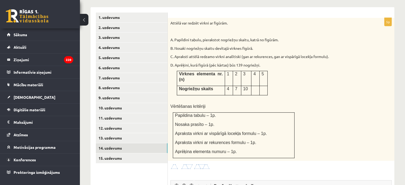
scroll to position [333, 0]
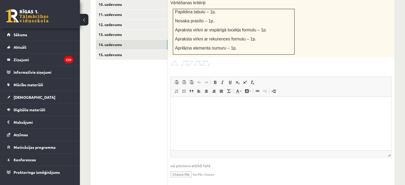
click at [182, 169] on input "file" at bounding box center [280, 174] width 221 height 11
type input "**********"
click at [116, 85] on ul "1. uzdevums 2. uzdevums 3. uzdevums 4. uzdevums 5. uzdevums 6. uzdevums 7. uzde…" at bounding box center [132, 51] width 72 height 284
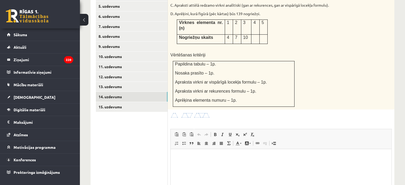
scroll to position [303, 0]
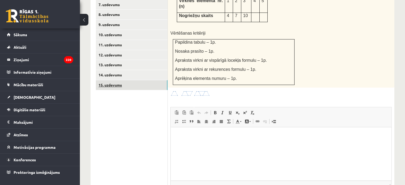
click at [134, 80] on link "15. uzdevums" at bounding box center [132, 85] width 72 height 10
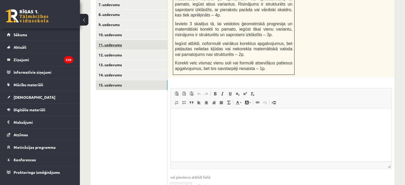
scroll to position [0, 0]
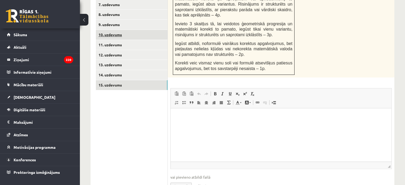
click at [124, 30] on link "10. uzdevums" at bounding box center [132, 35] width 72 height 10
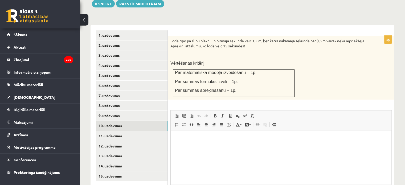
scroll to position [214, 0]
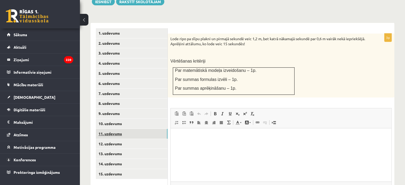
click at [141, 129] on link "11. uzdevums" at bounding box center [132, 134] width 72 height 10
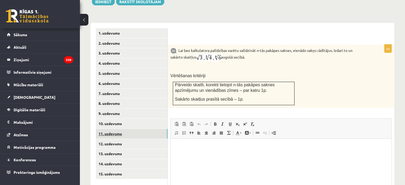
scroll to position [0, 0]
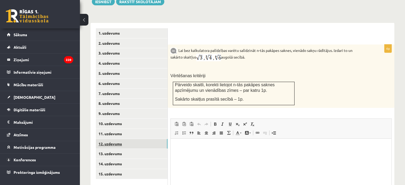
click at [136, 139] on link "12. uzdevums" at bounding box center [132, 144] width 72 height 10
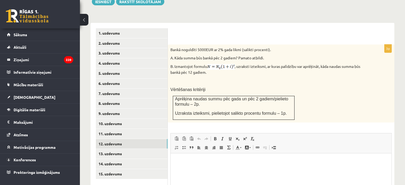
scroll to position [276, 0]
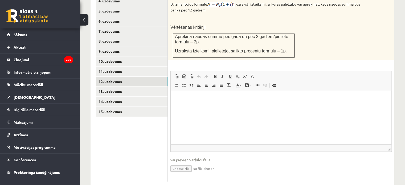
click at [177, 163] on input "file" at bounding box center [280, 168] width 221 height 11
type input "**********"
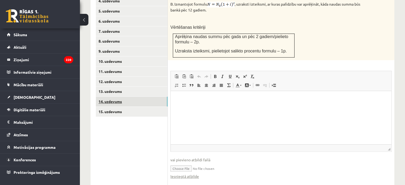
click at [148, 97] on link "14. uzdevums" at bounding box center [132, 102] width 72 height 10
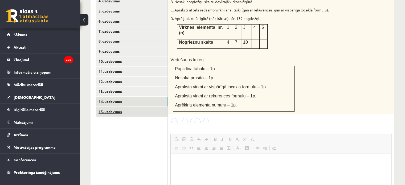
scroll to position [0, 0]
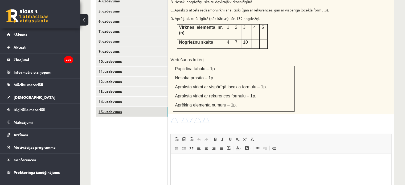
click at [131, 107] on link "15. uzdevums" at bounding box center [132, 112] width 72 height 10
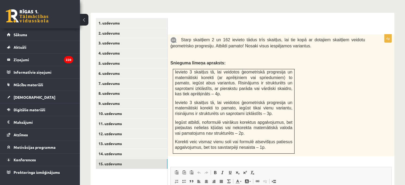
scroll to position [320, 0]
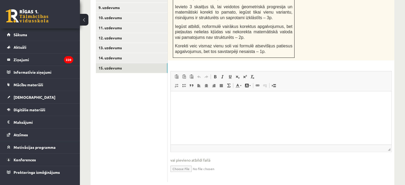
click at [193, 163] on input "file" at bounding box center [280, 168] width 221 height 11
type input "**********"
click at [129, 53] on link "14. uzdevums" at bounding box center [132, 58] width 72 height 10
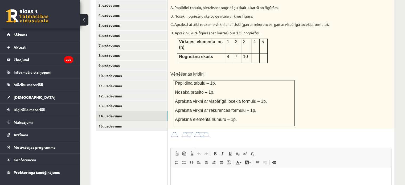
scroll to position [267, 0]
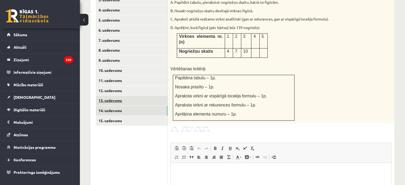
click at [122, 96] on link "13. uzdevums" at bounding box center [132, 101] width 72 height 10
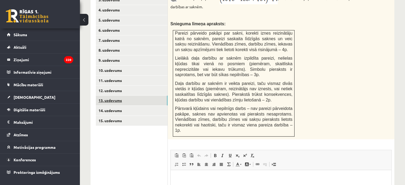
scroll to position [0, 0]
click at [123, 86] on link "12. uzdevums" at bounding box center [132, 91] width 72 height 10
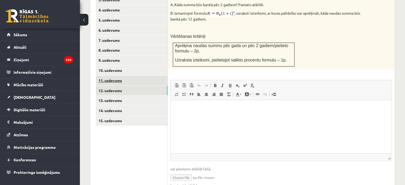
click at [120, 76] on link "11. uzdevums" at bounding box center [132, 81] width 72 height 10
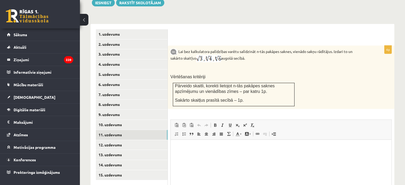
scroll to position [209, 0]
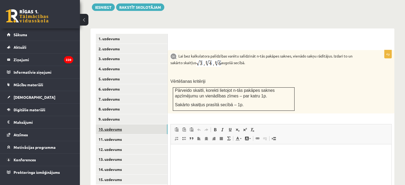
click at [129, 124] on link "10. uzdevums" at bounding box center [132, 129] width 72 height 10
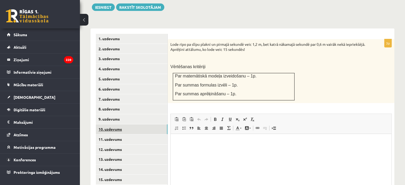
scroll to position [0, 0]
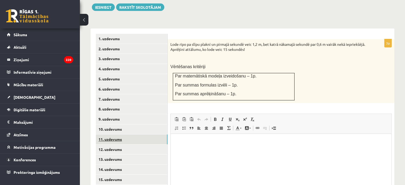
click at [132, 135] on link "11. uzdevums" at bounding box center [132, 140] width 72 height 10
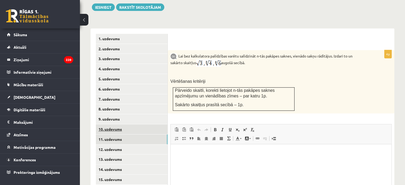
click at [129, 124] on link "10. uzdevums" at bounding box center [132, 129] width 72 height 10
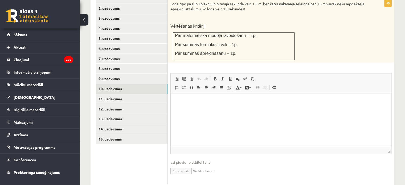
scroll to position [251, 0]
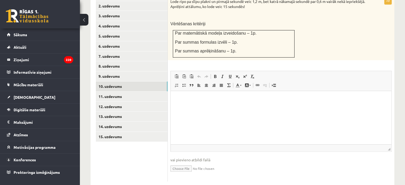
click at [188, 163] on input "file" at bounding box center [280, 168] width 221 height 11
click at [190, 163] on input "file" at bounding box center [280, 168] width 221 height 11
type input "**********"
click at [135, 92] on link "11. uzdevums" at bounding box center [132, 97] width 72 height 10
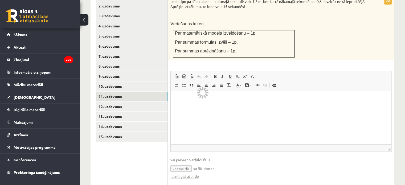
scroll to position [212, 0]
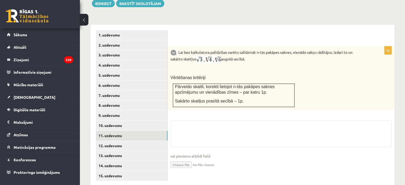
click at [183, 159] on input "file" at bounding box center [280, 164] width 221 height 11
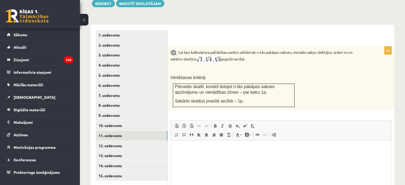
scroll to position [0, 0]
type input "**********"
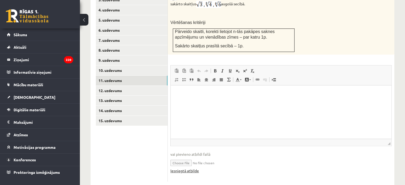
click at [194, 168] on link "Iesniegtā atbilde" at bounding box center [184, 171] width 28 height 6
click at [126, 116] on link "15. uzdevums" at bounding box center [132, 121] width 72 height 10
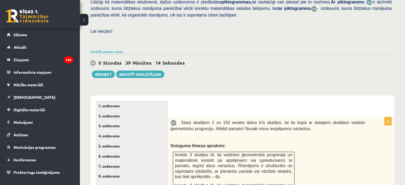
scroll to position [137, 0]
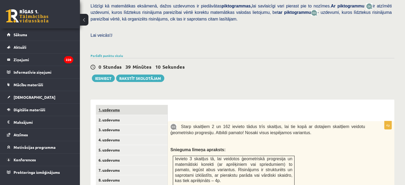
click at [157, 105] on link "1. uzdevums" at bounding box center [132, 110] width 72 height 10
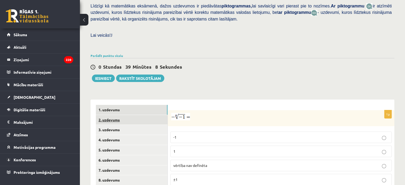
click at [157, 115] on link "2. uzdevums" at bounding box center [132, 120] width 72 height 10
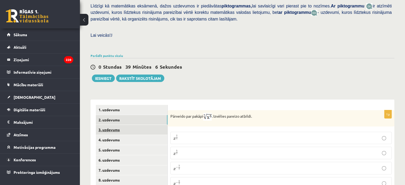
click at [152, 125] on link "3. uzdevums" at bounding box center [132, 130] width 72 height 10
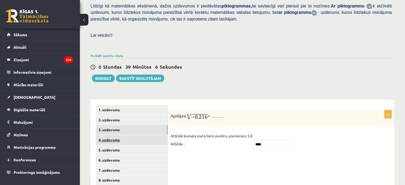
click at [149, 135] on link "4. uzdevums" at bounding box center [132, 140] width 72 height 10
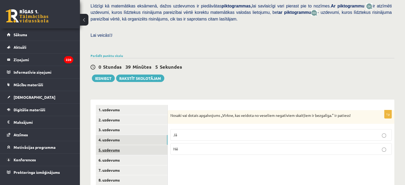
click at [152, 145] on link "5. uzdevums" at bounding box center [132, 150] width 72 height 10
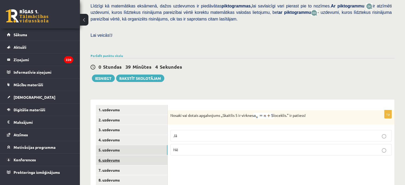
click at [151, 155] on link "6. uzdevums" at bounding box center [132, 160] width 72 height 10
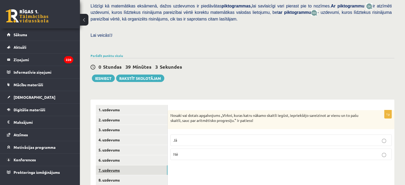
click at [155, 165] on link "7. uzdevums" at bounding box center [132, 170] width 72 height 10
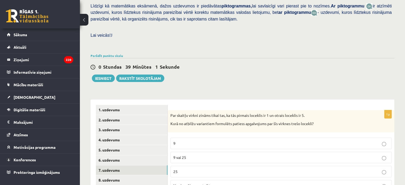
scroll to position [212, 0]
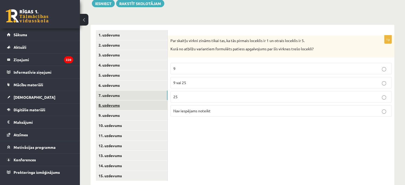
click at [163, 100] on link "8. uzdevums" at bounding box center [132, 105] width 72 height 10
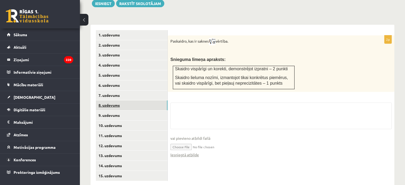
click at [163, 100] on link "8. uzdevums" at bounding box center [132, 105] width 72 height 10
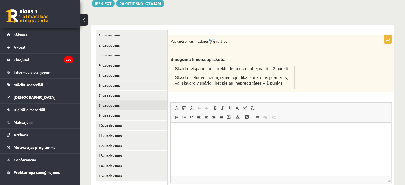
scroll to position [250, 0]
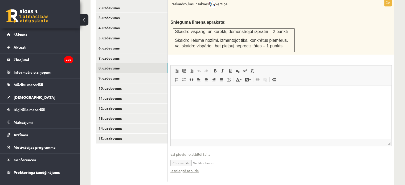
click at [190, 162] on fieldset "Rich Text Editor, wiswyg-editor-user-answer-47025121257880 Redaktora rīkjoslas …" at bounding box center [280, 122] width 221 height 114
click at [189, 168] on link "Iesniegtā atbilde" at bounding box center [184, 171] width 28 height 6
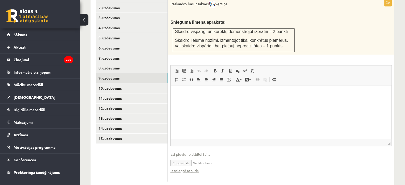
click at [121, 73] on link "9. uzdevums" at bounding box center [132, 78] width 72 height 10
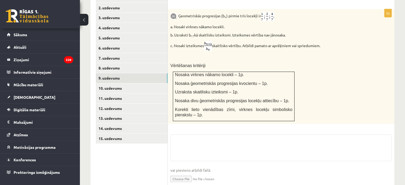
click at [186, 184] on link "Iesniegtā atbilde" at bounding box center [184, 187] width 28 height 6
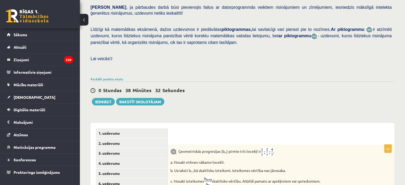
scroll to position [111, 0]
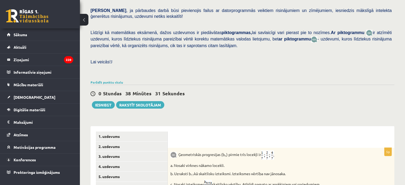
click at [92, 101] on div "Iesniegt Rakstīt skolotājam" at bounding box center [128, 104] width 74 height 7
click at [102, 101] on button "Iesniegt" at bounding box center [103, 104] width 23 height 7
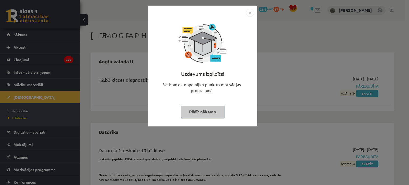
click at [202, 126] on div "Uzdevums izpildīts! Sveicam esi nopelnījis 1 punktus motivācijas programmā Pild…" at bounding box center [202, 66] width 109 height 121
click at [210, 109] on button "Pildīt nākamo" at bounding box center [203, 112] width 44 height 12
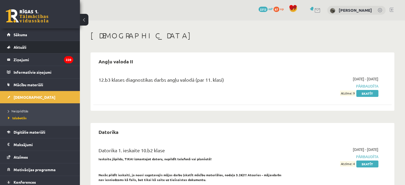
click at [36, 41] on li "Aktuāli Kā mācīties eSKOLĀ Kontakti Normatīvie akti Online konsultācijas Skolot…" at bounding box center [40, 47] width 80 height 13
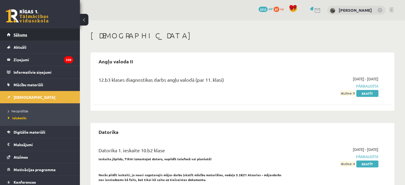
click at [45, 29] on link "Sākums" at bounding box center [40, 34] width 66 height 12
